Goal: Information Seeking & Learning: Learn about a topic

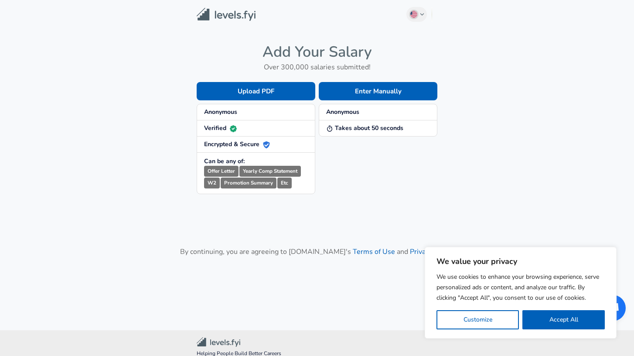
click at [232, 111] on strong "Anonymous" at bounding box center [220, 112] width 33 height 8
click at [351, 93] on button "Enter Manually" at bounding box center [378, 91] width 119 height 18
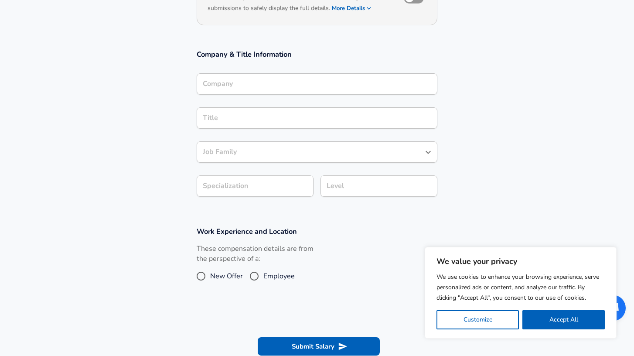
click at [237, 85] on input "Company" at bounding box center [317, 84] width 233 height 14
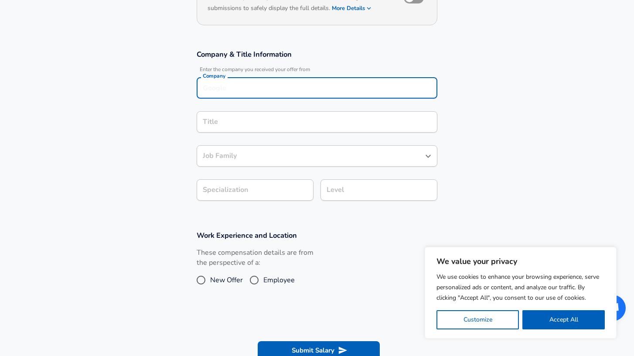
scroll to position [125, 0]
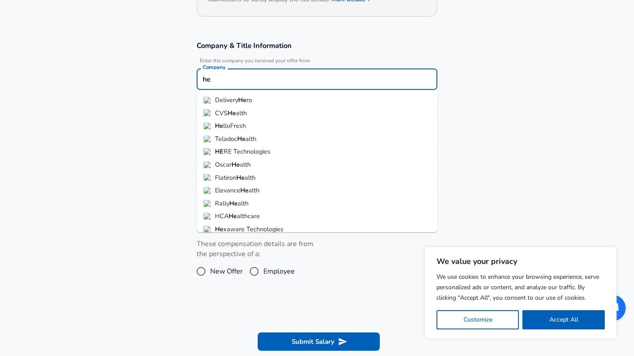
type input "h"
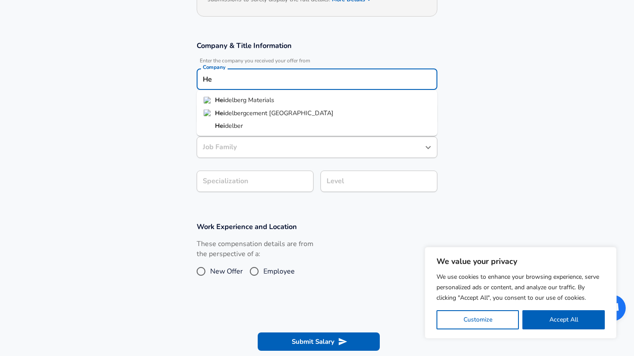
type input "H"
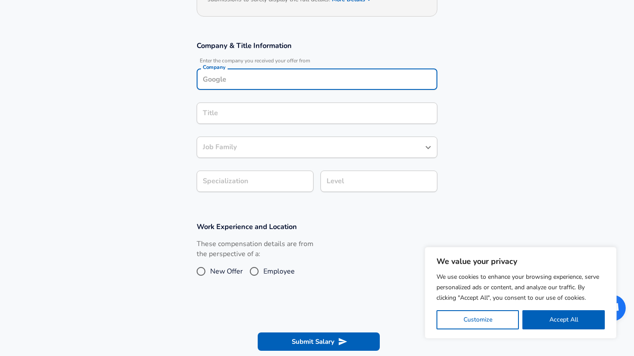
scroll to position [313, 0]
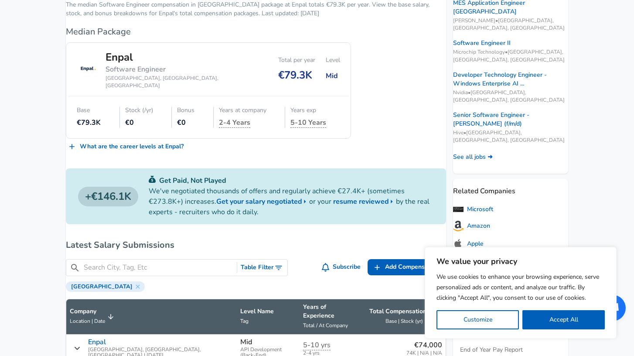
scroll to position [158, 0]
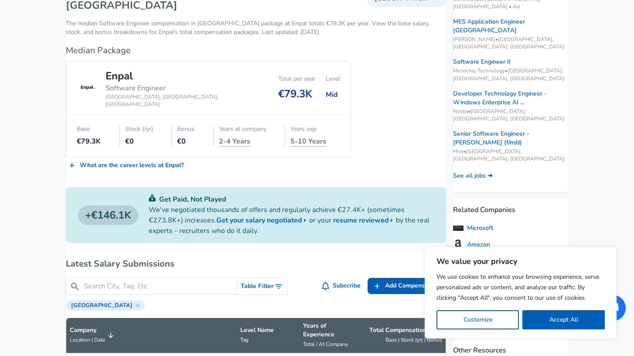
click at [105, 165] on link "What are the career levels at Enpal ?" at bounding box center [126, 165] width 121 height 16
